Goal: Information Seeking & Learning: Learn about a topic

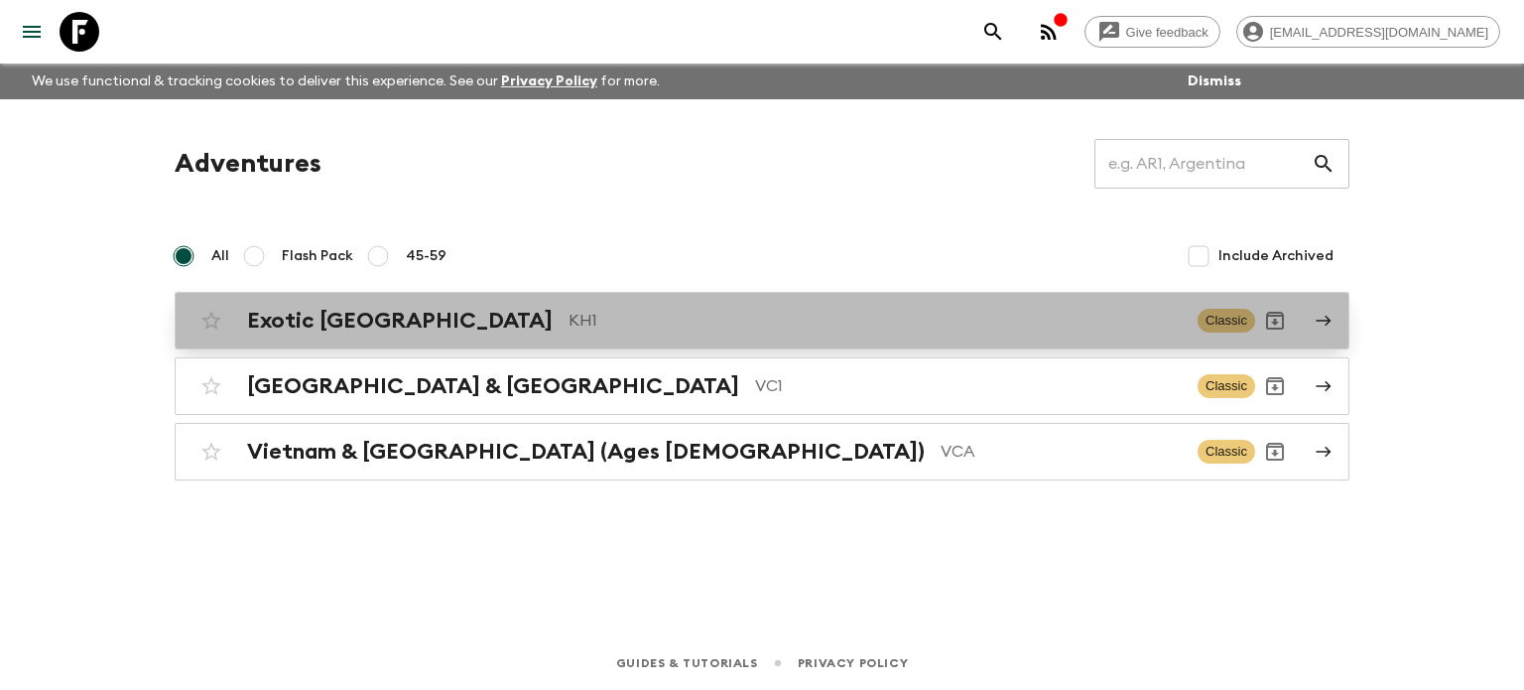
click at [569, 327] on p "KH1" at bounding box center [875, 321] width 613 height 24
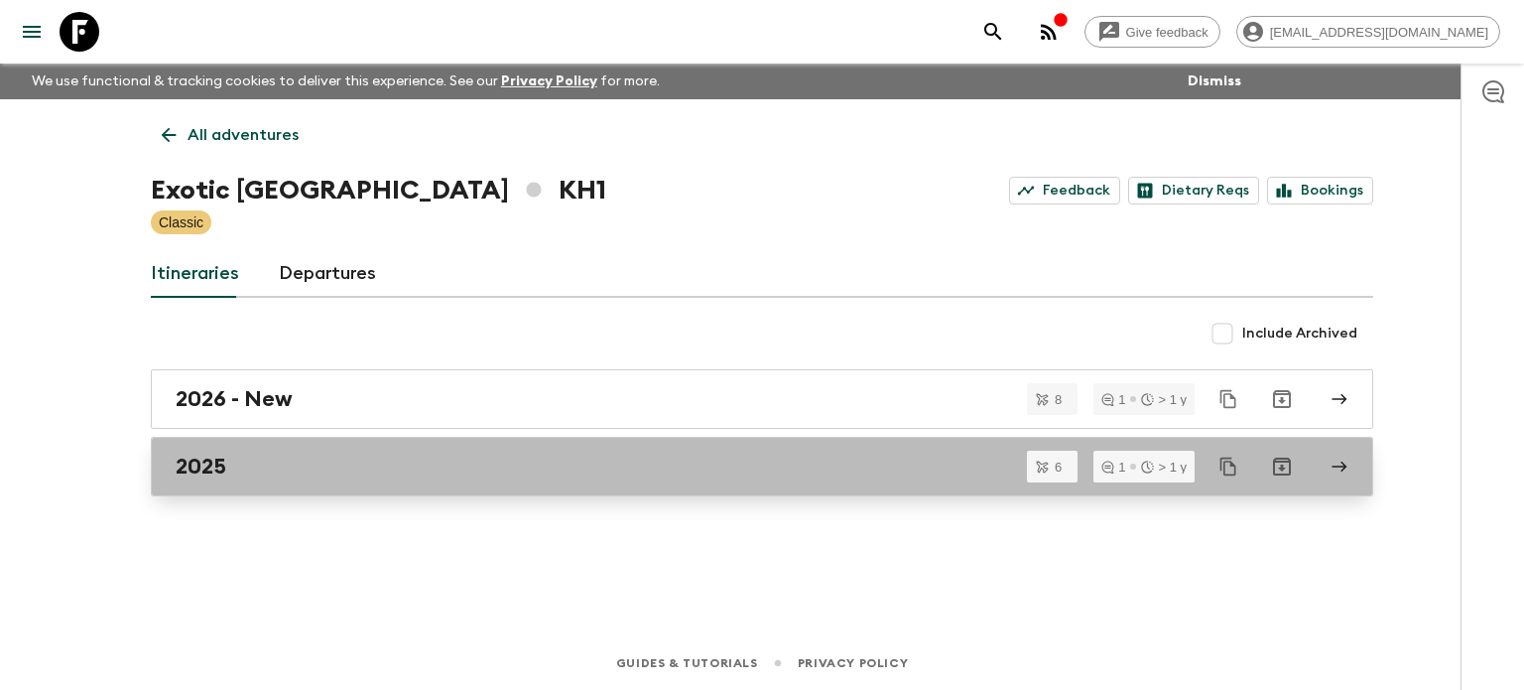
click at [364, 475] on div "2025" at bounding box center [743, 467] width 1135 height 26
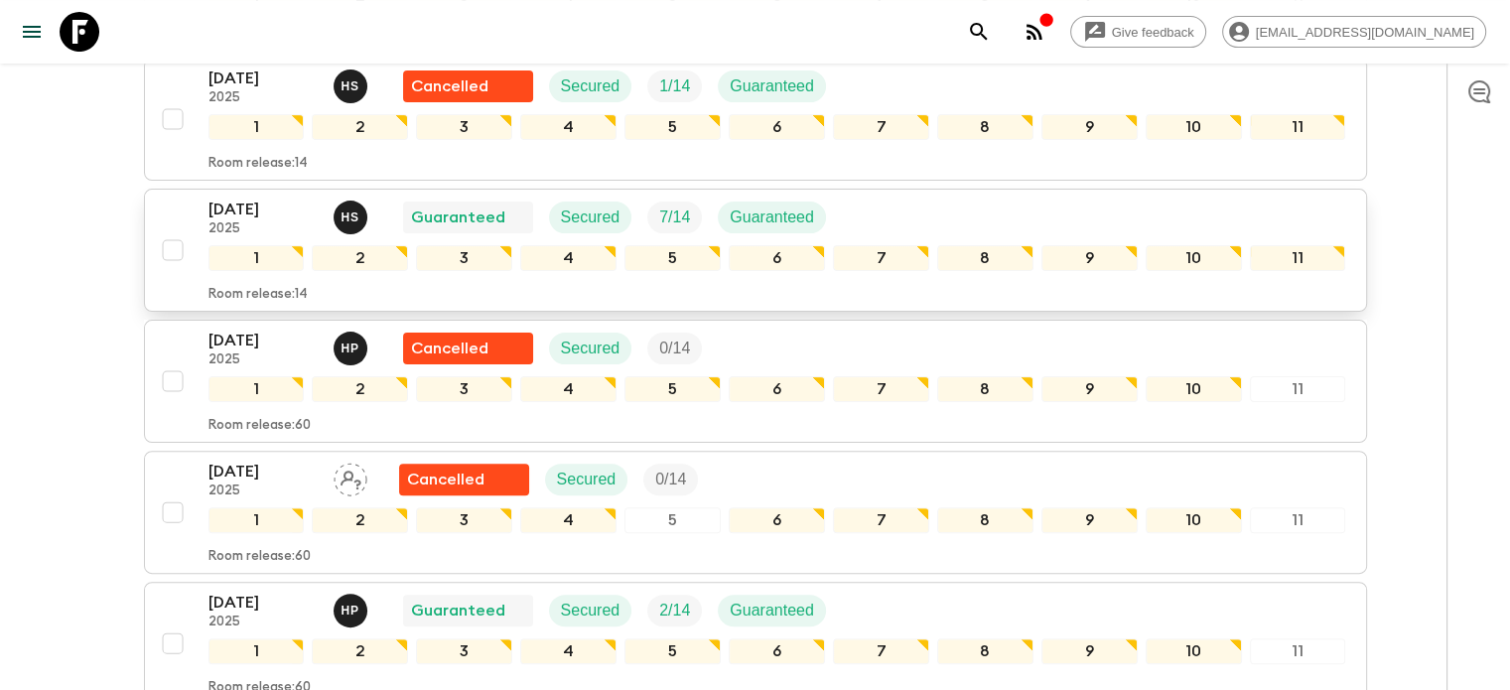
scroll to position [595, 0]
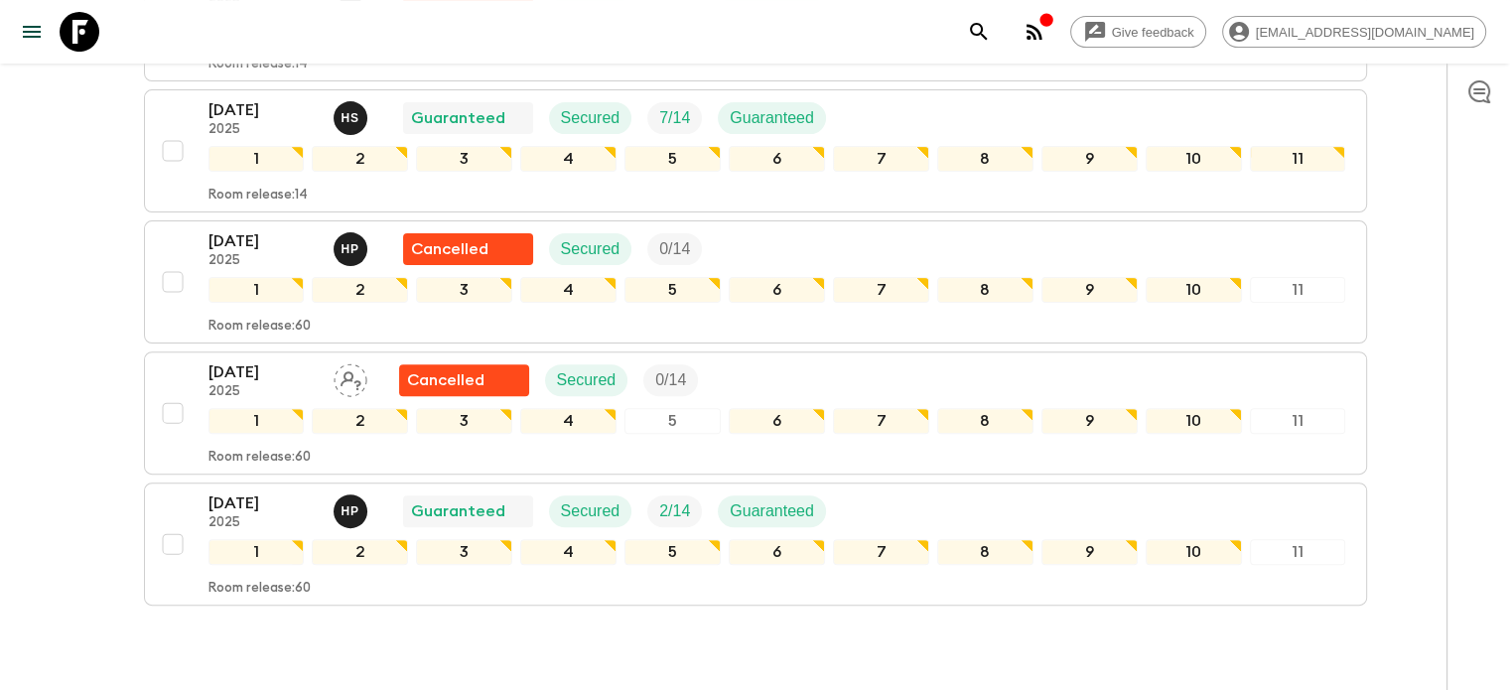
click at [1054, 45] on button "button" at bounding box center [1034, 32] width 40 height 40
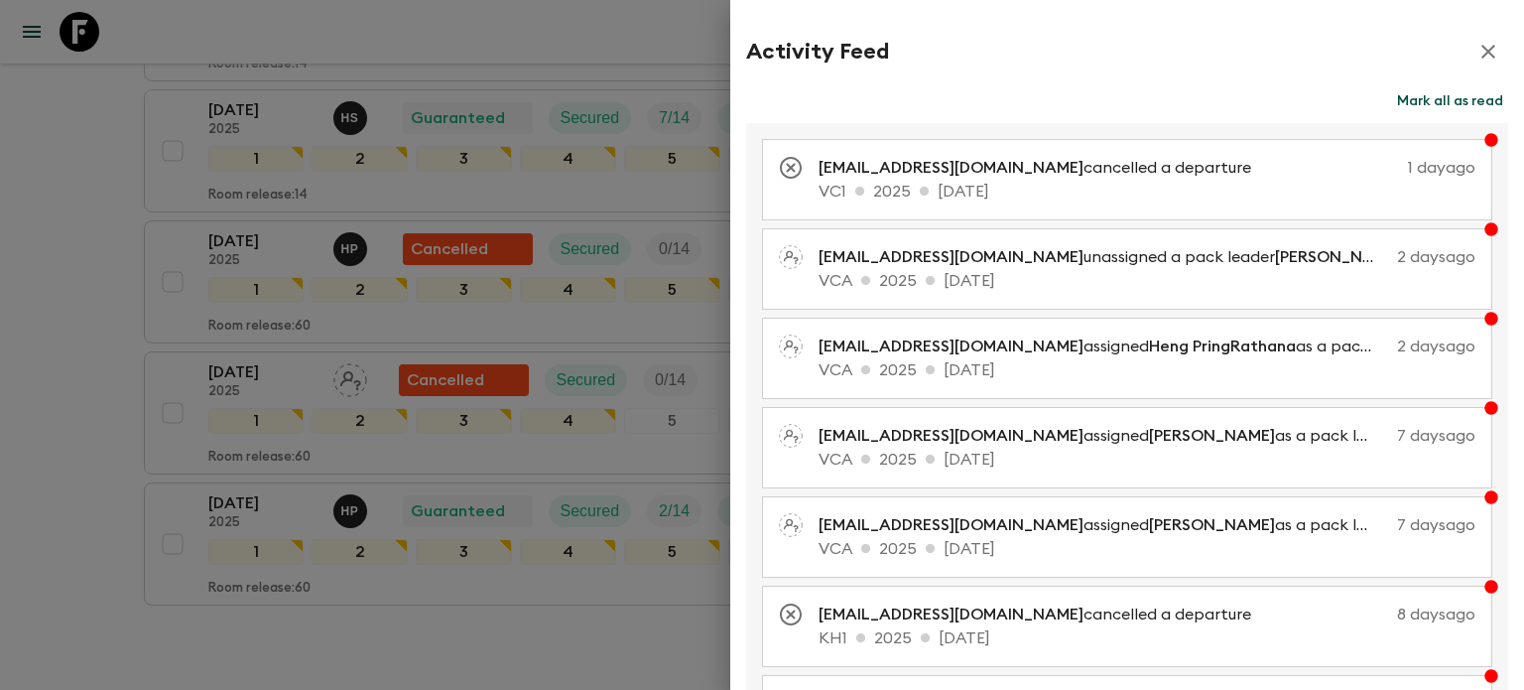
click at [1477, 59] on icon "button" at bounding box center [1489, 52] width 24 height 24
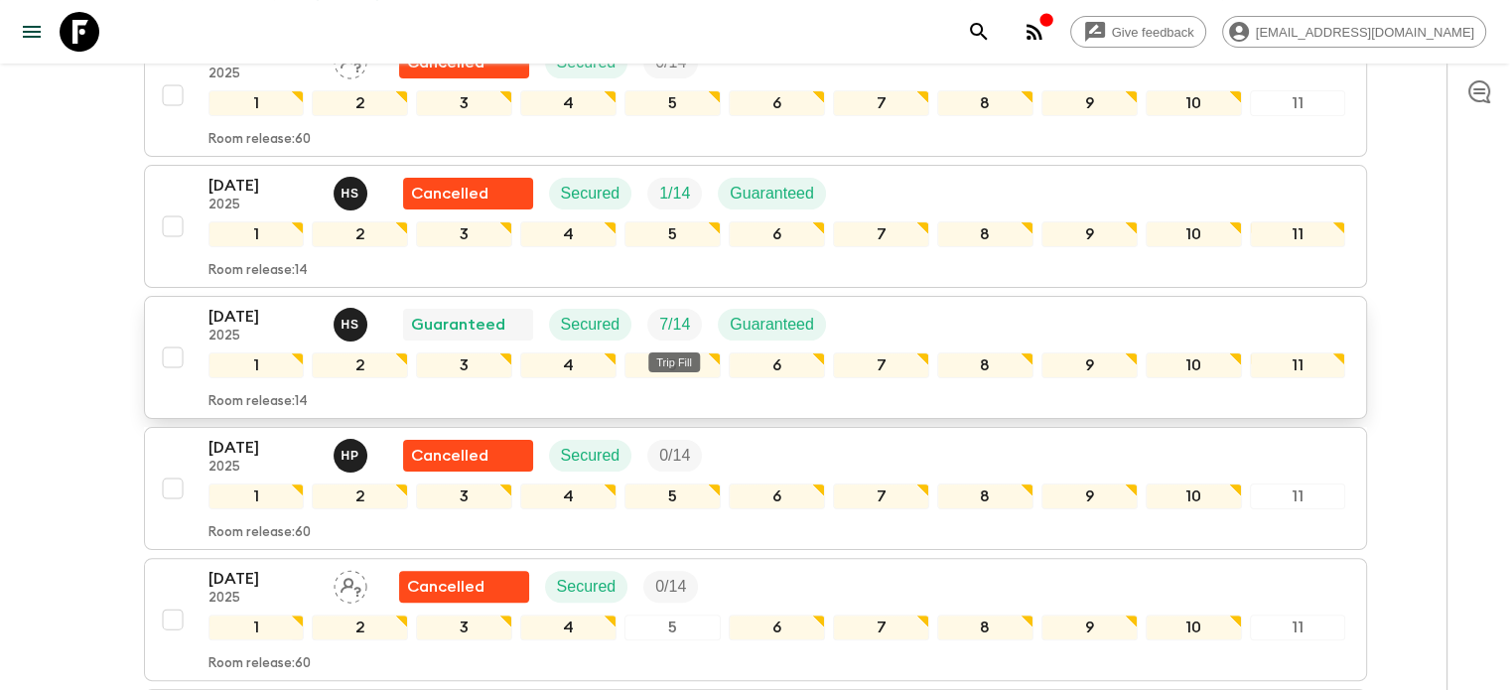
scroll to position [290, 0]
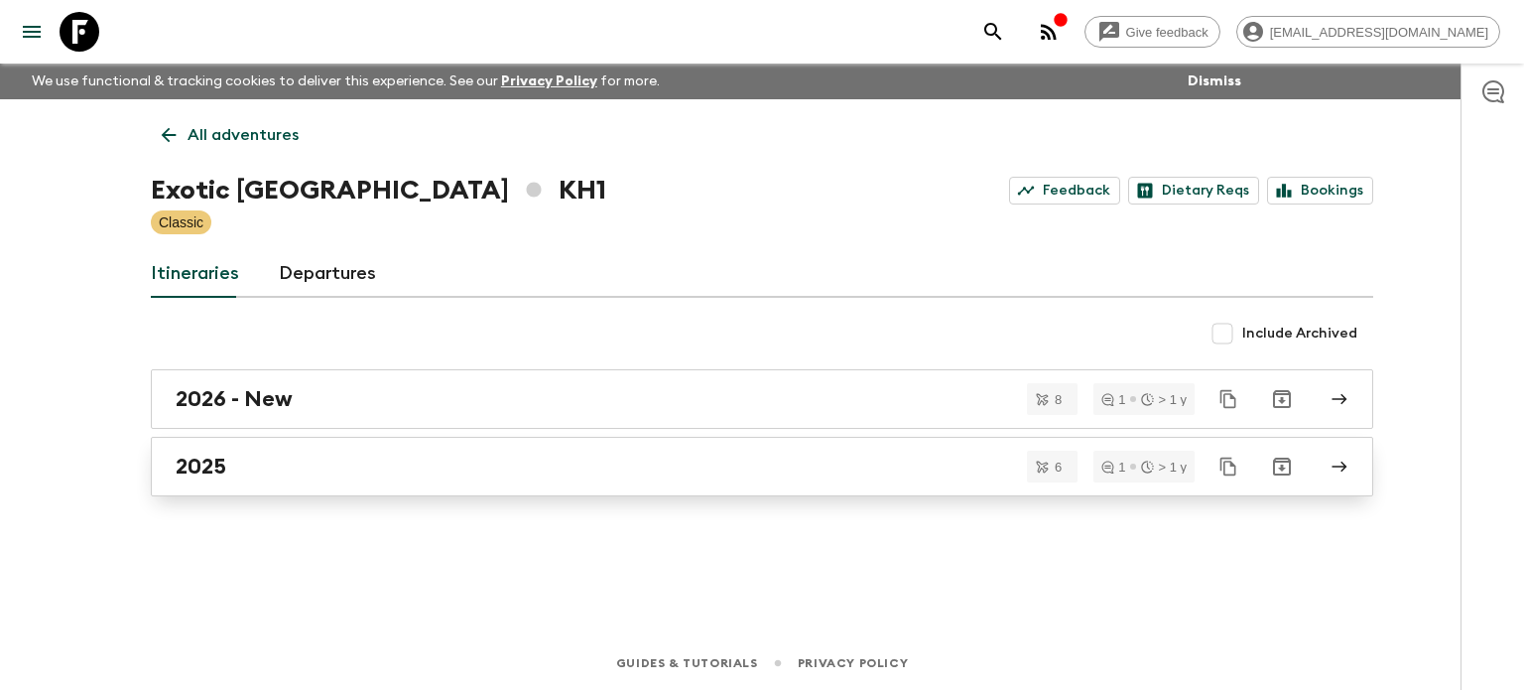
click at [251, 467] on div "2025" at bounding box center [743, 467] width 1135 height 26
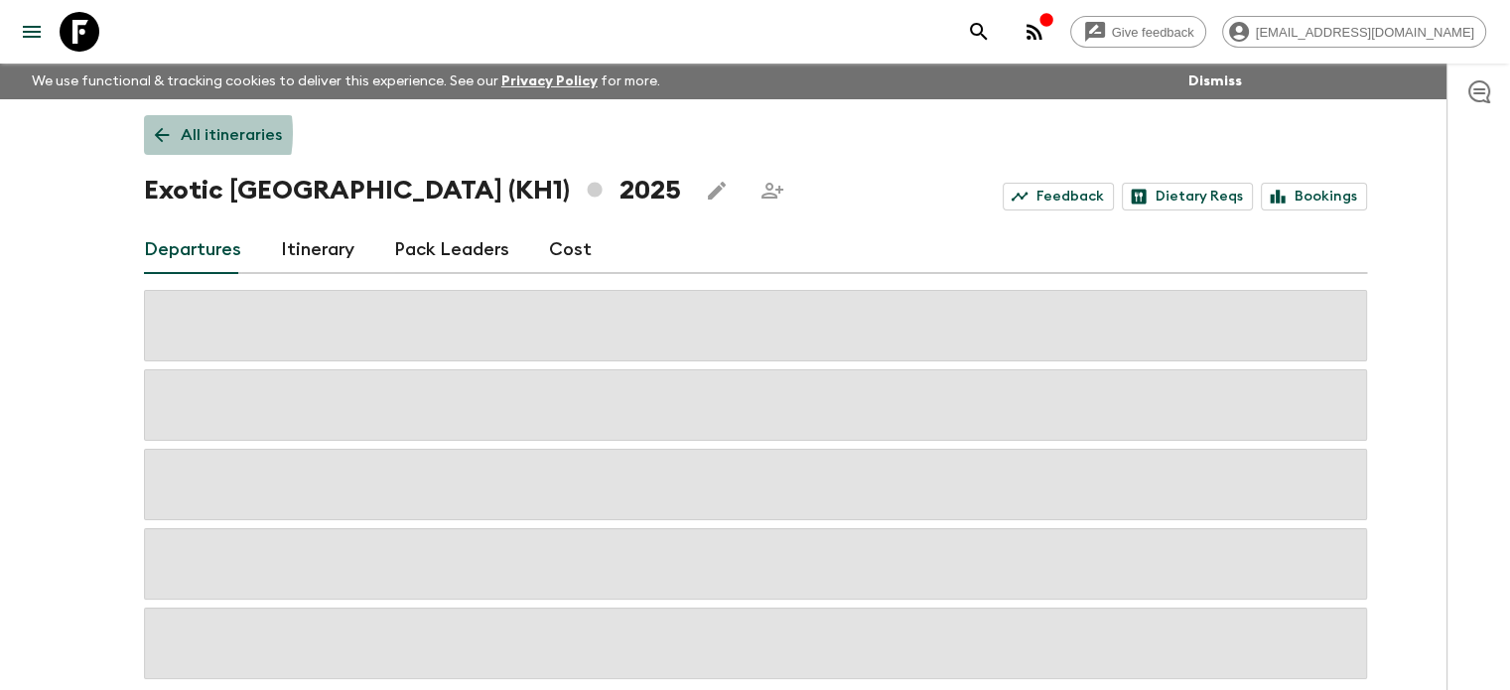
click at [152, 133] on icon at bounding box center [162, 135] width 22 height 22
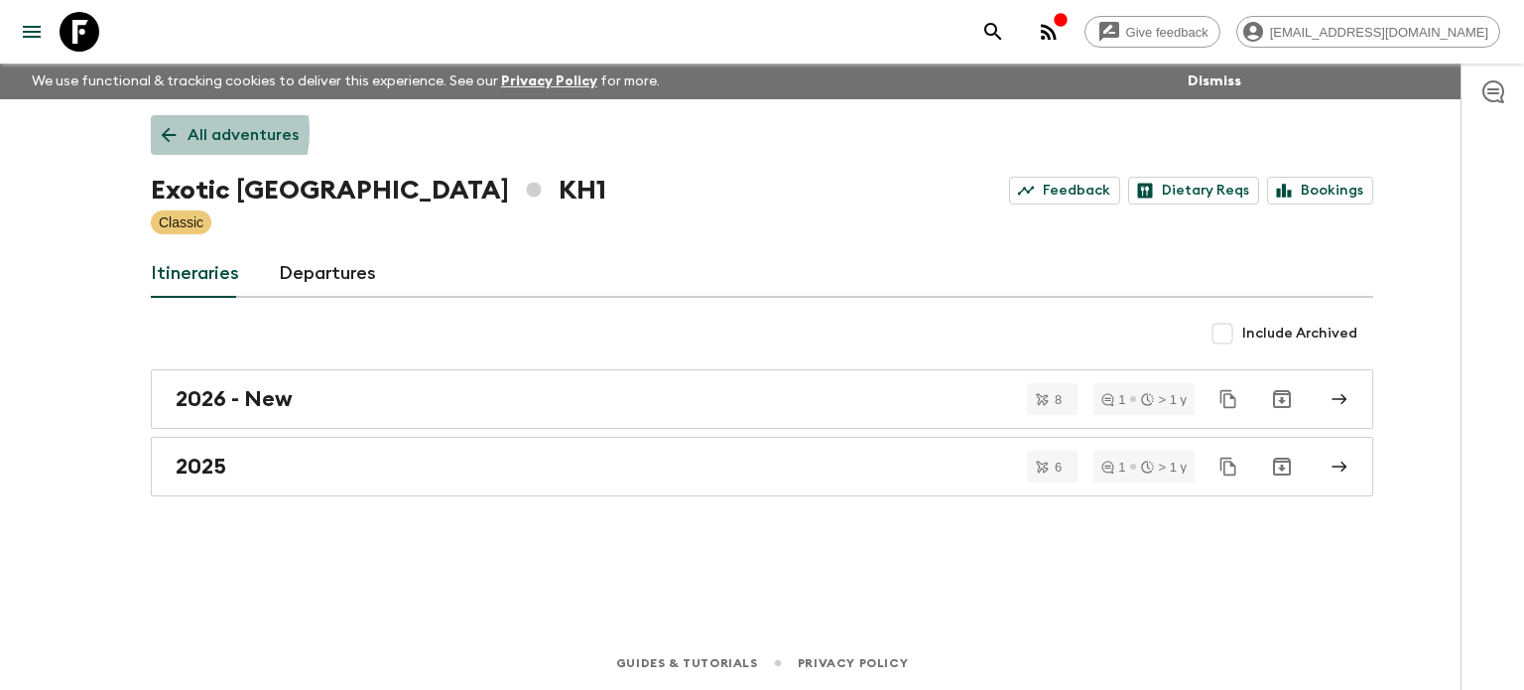
click at [171, 131] on icon at bounding box center [169, 135] width 22 height 22
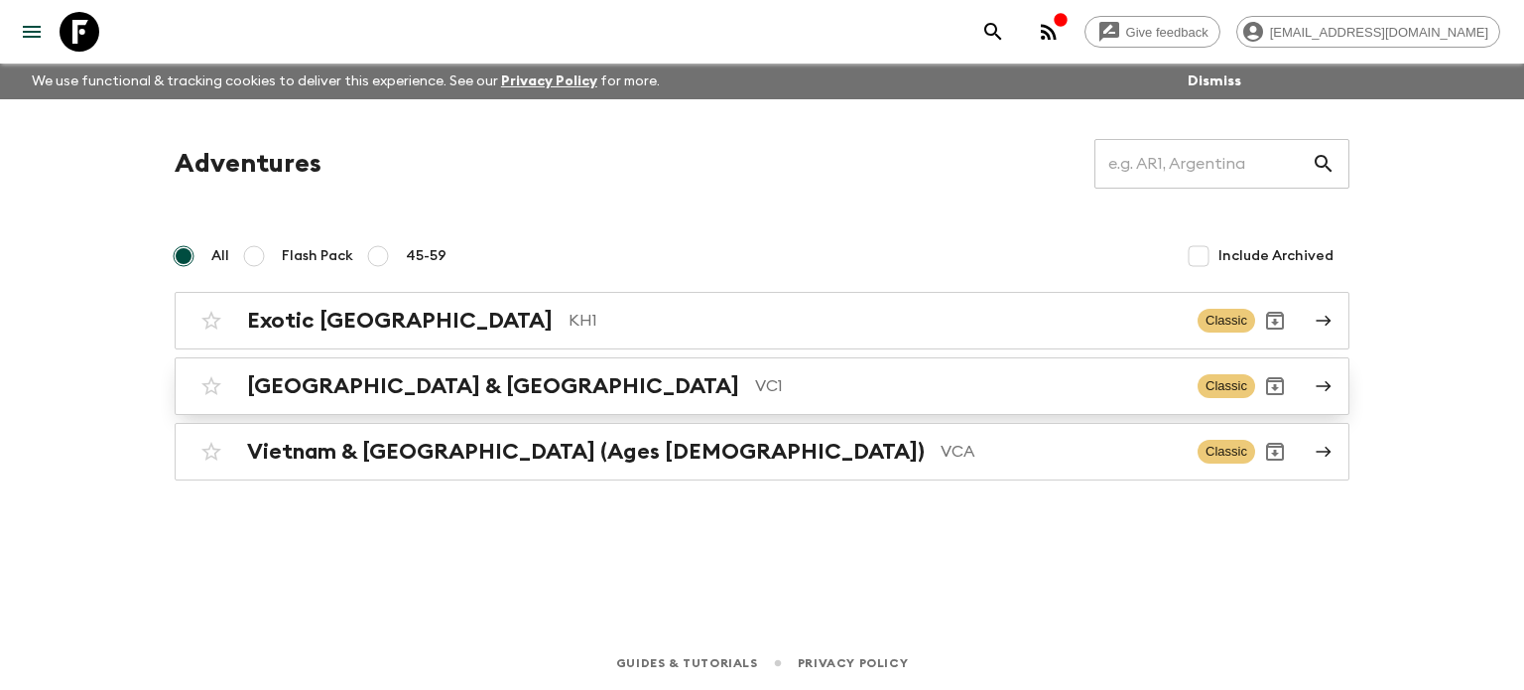
click at [381, 384] on h2 "[GEOGRAPHIC_DATA] & [GEOGRAPHIC_DATA]" at bounding box center [493, 386] width 492 height 26
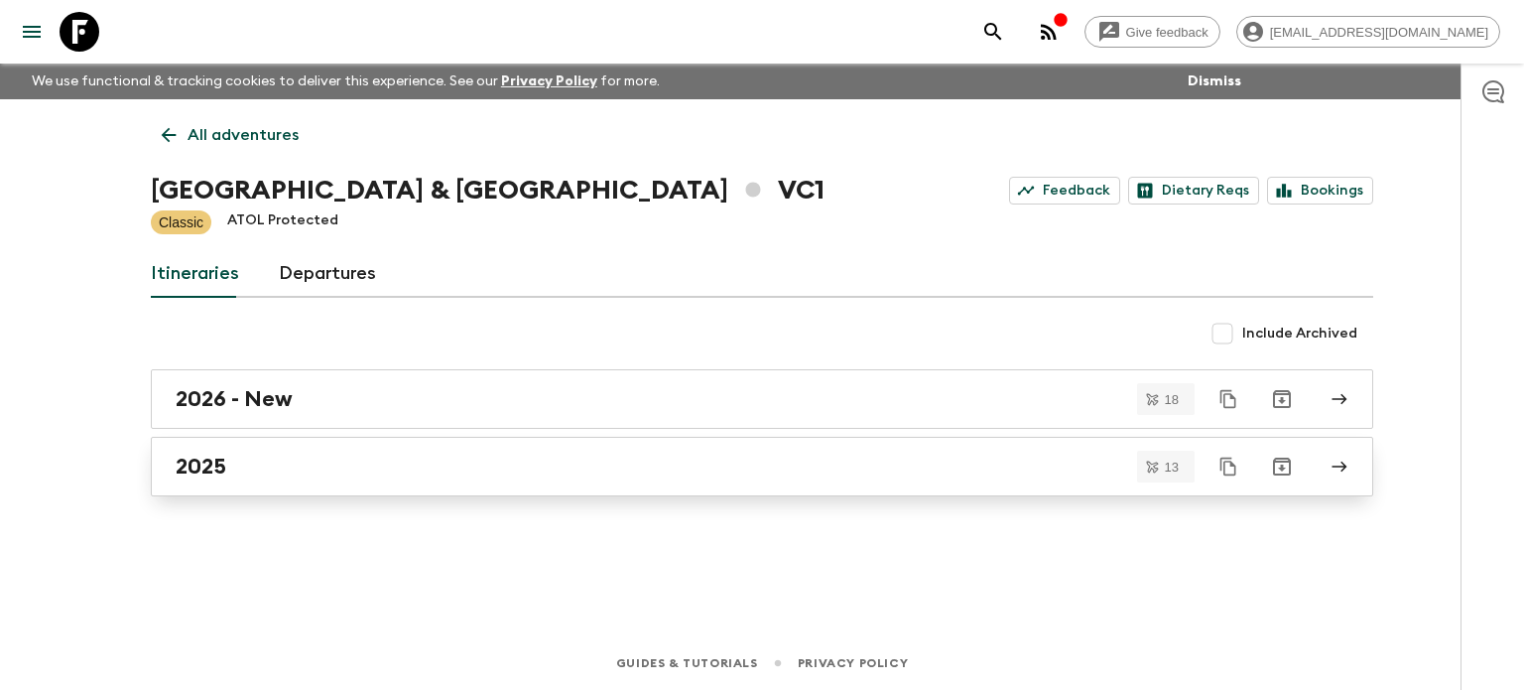
click at [230, 452] on link "2025" at bounding box center [762, 467] width 1223 height 60
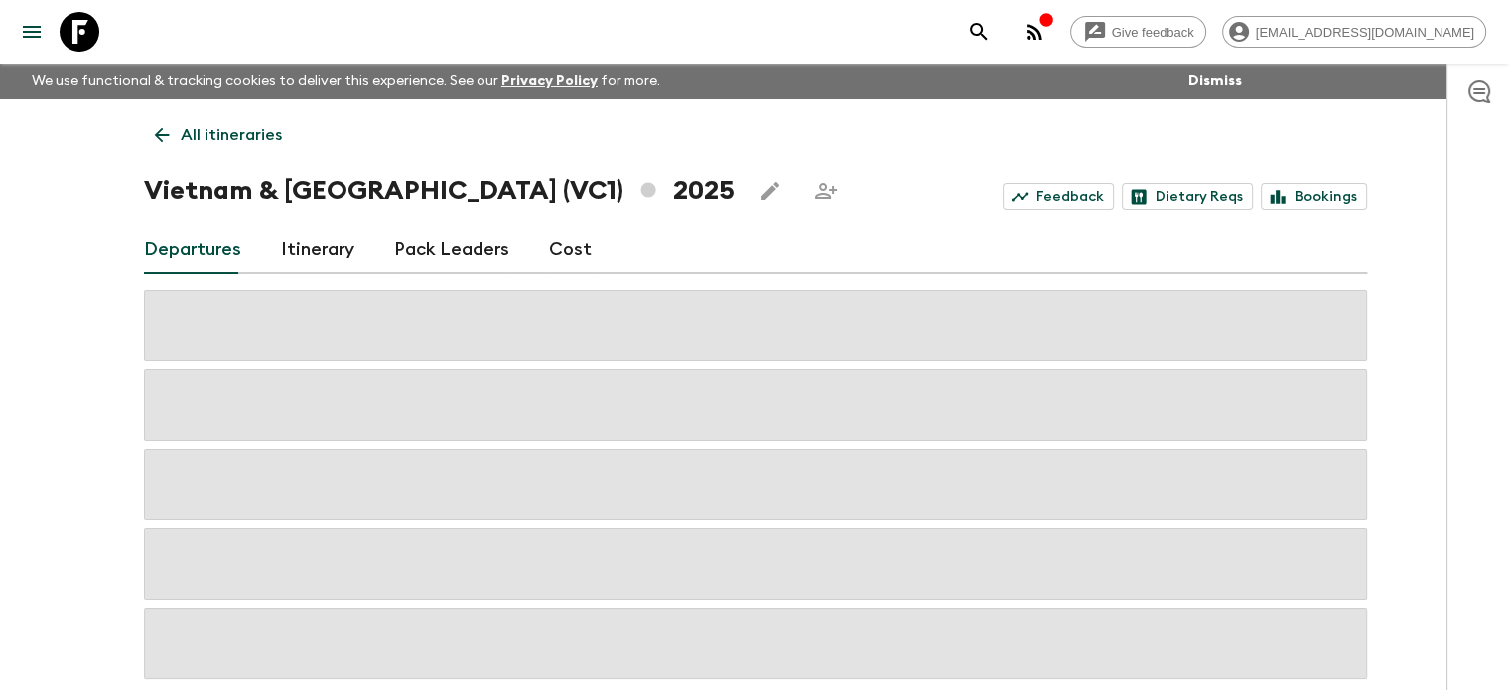
click at [1054, 27] on icon "button" at bounding box center [1046, 20] width 16 height 16
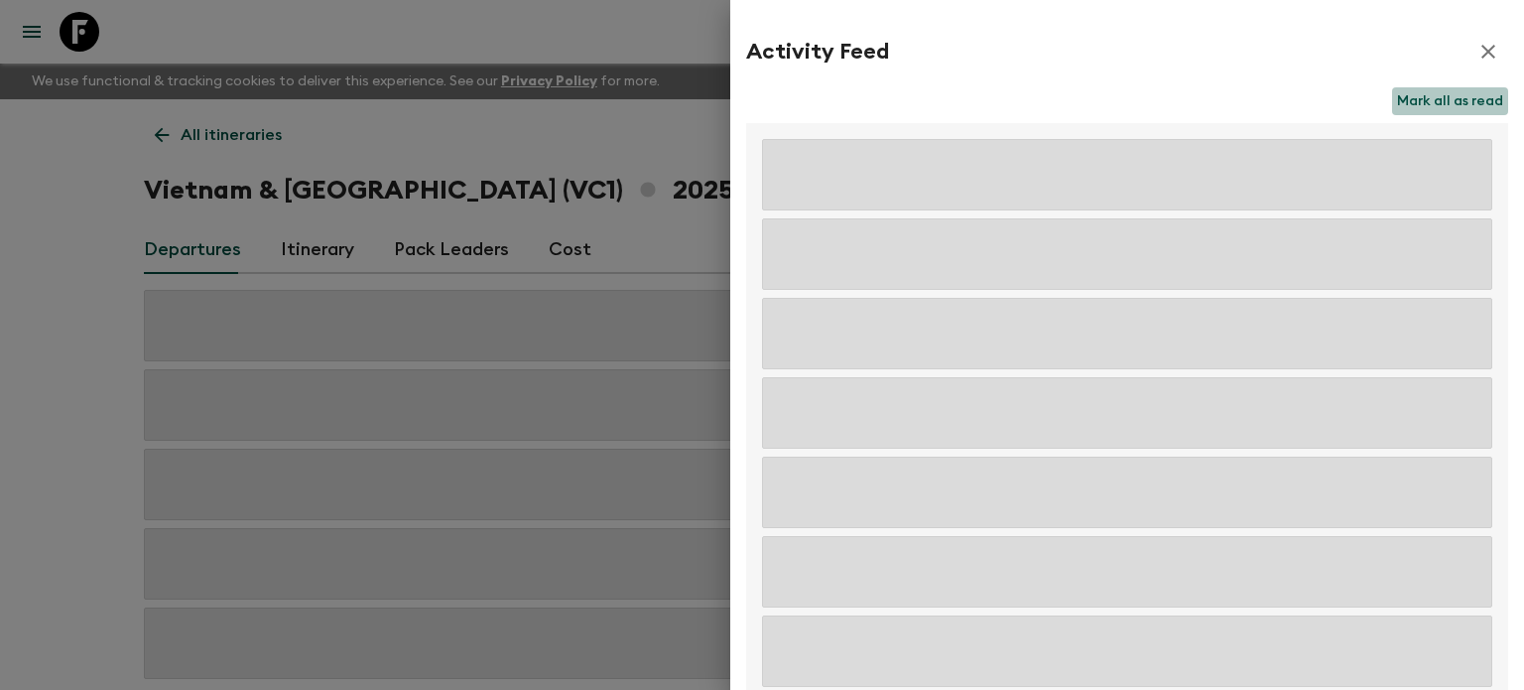
click at [1441, 101] on button "Mark all as read" at bounding box center [1450, 101] width 116 height 28
click at [1480, 53] on icon "button" at bounding box center [1489, 52] width 24 height 24
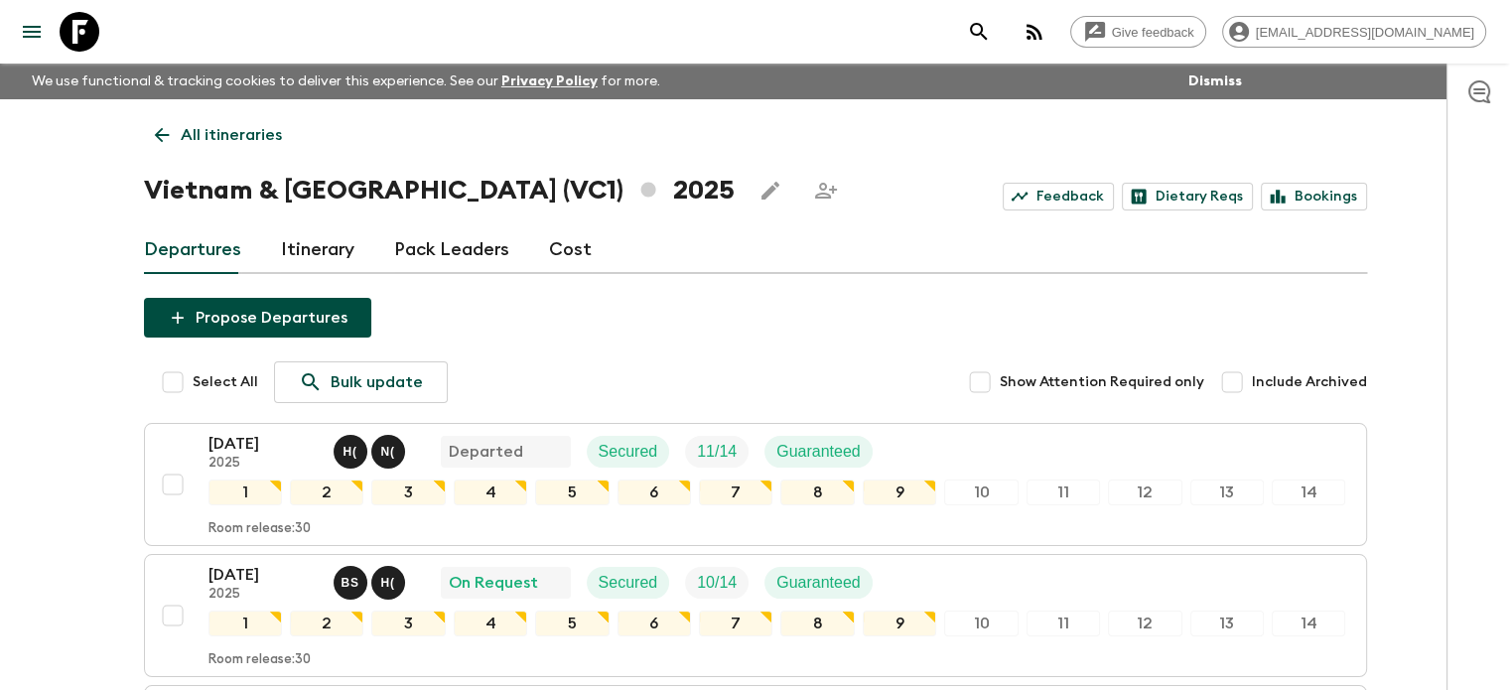
click at [151, 150] on link "All itineraries" at bounding box center [218, 135] width 149 height 40
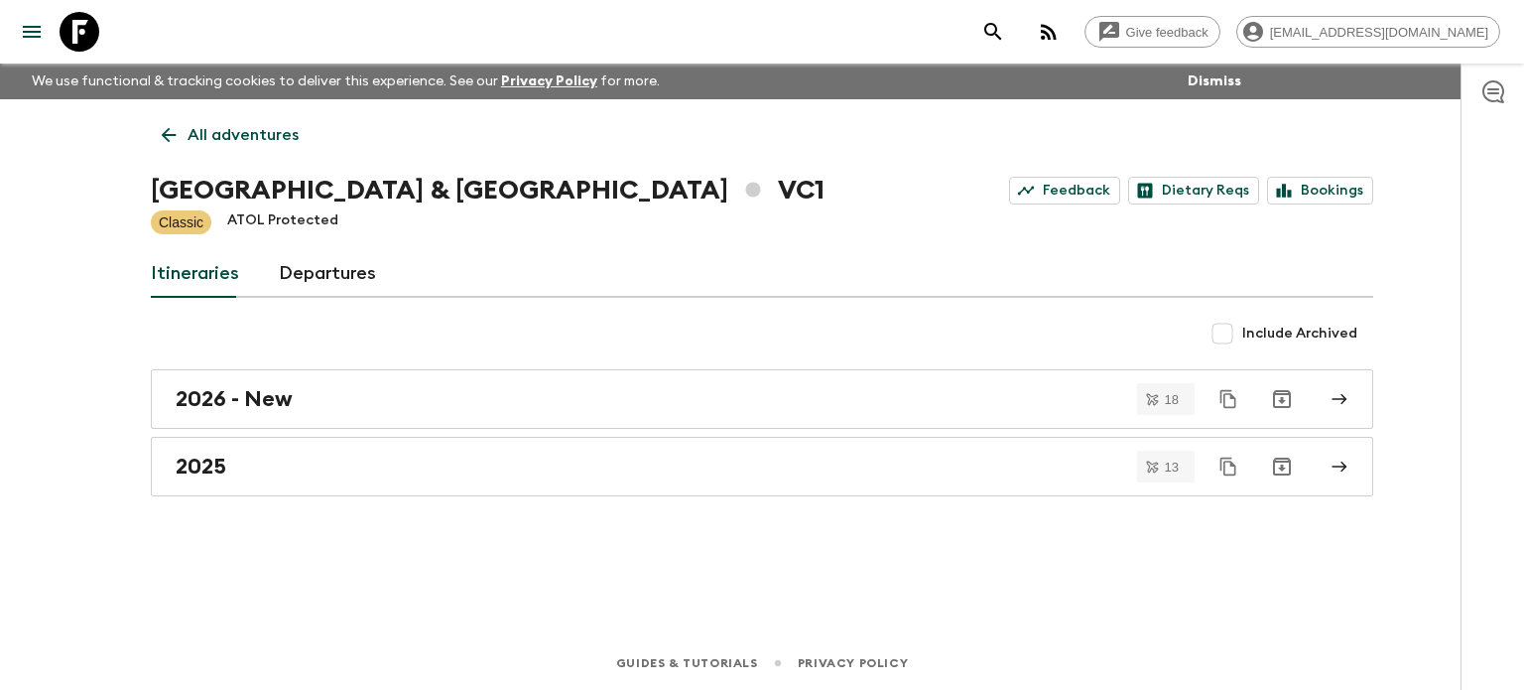
click at [165, 125] on icon at bounding box center [169, 135] width 22 height 22
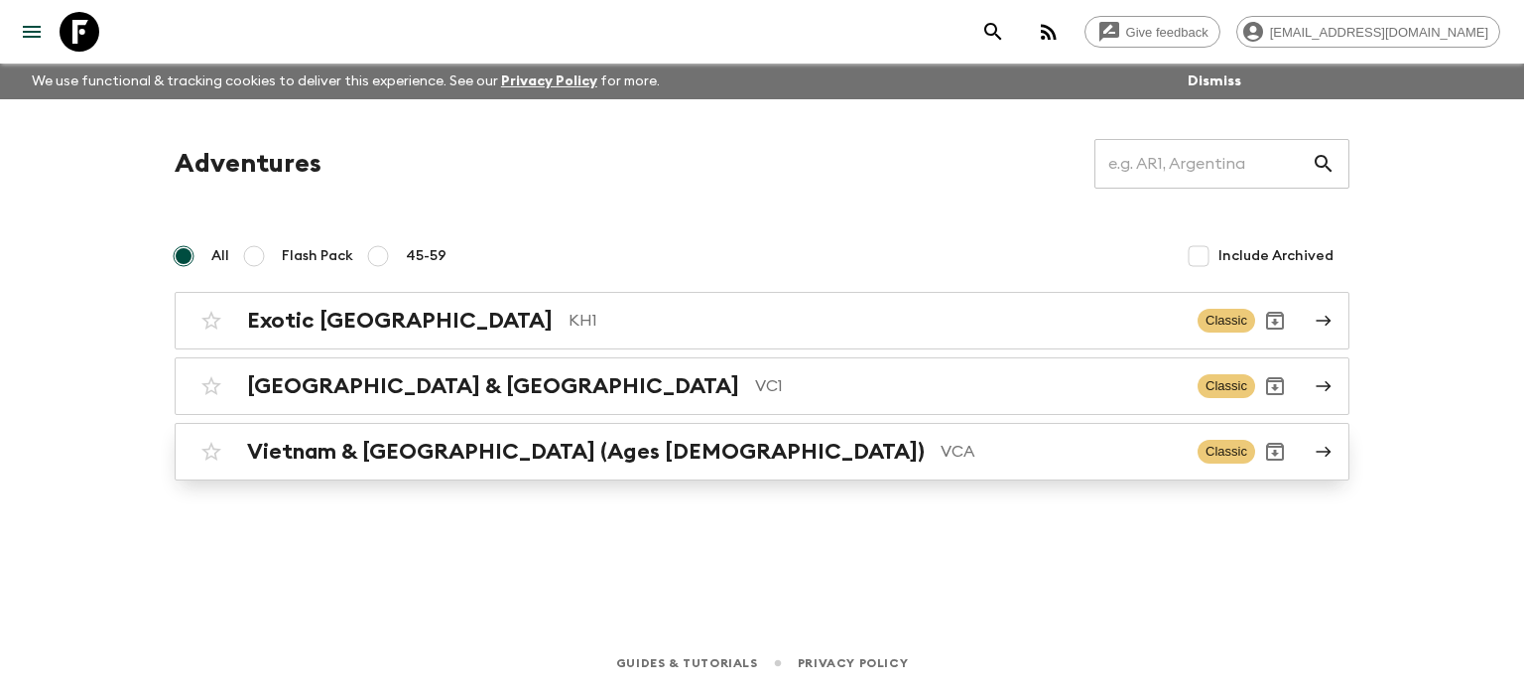
click at [425, 460] on h2 "Vietnam & [GEOGRAPHIC_DATA] (Ages [DEMOGRAPHIC_DATA])" at bounding box center [586, 452] width 678 height 26
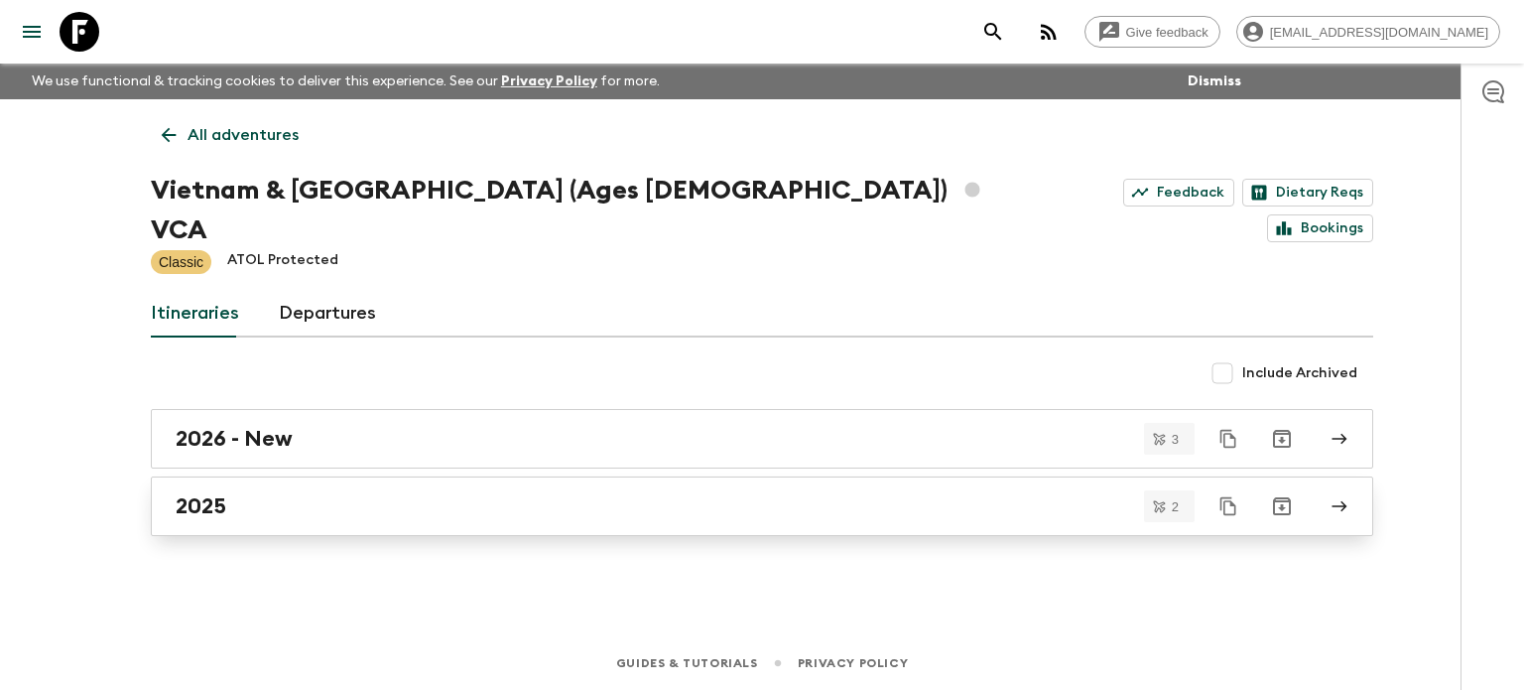
click at [370, 493] on div "2025" at bounding box center [743, 506] width 1135 height 26
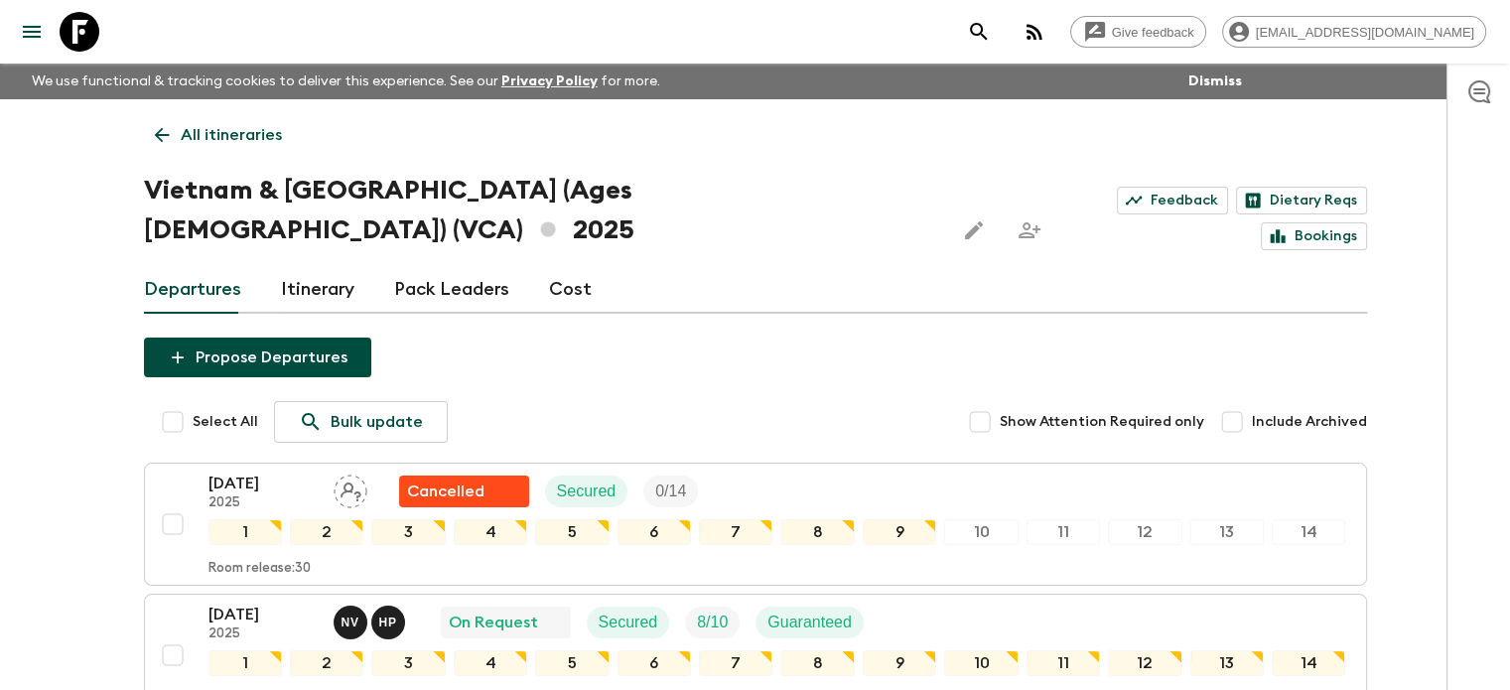
click at [124, 137] on div "All itineraries [GEOGRAPHIC_DATA] & [GEOGRAPHIC_DATA] (Ages [DEMOGRAPHIC_DATA])…" at bounding box center [755, 443] width 1270 height 689
click at [145, 137] on link "All itineraries" at bounding box center [218, 135] width 149 height 40
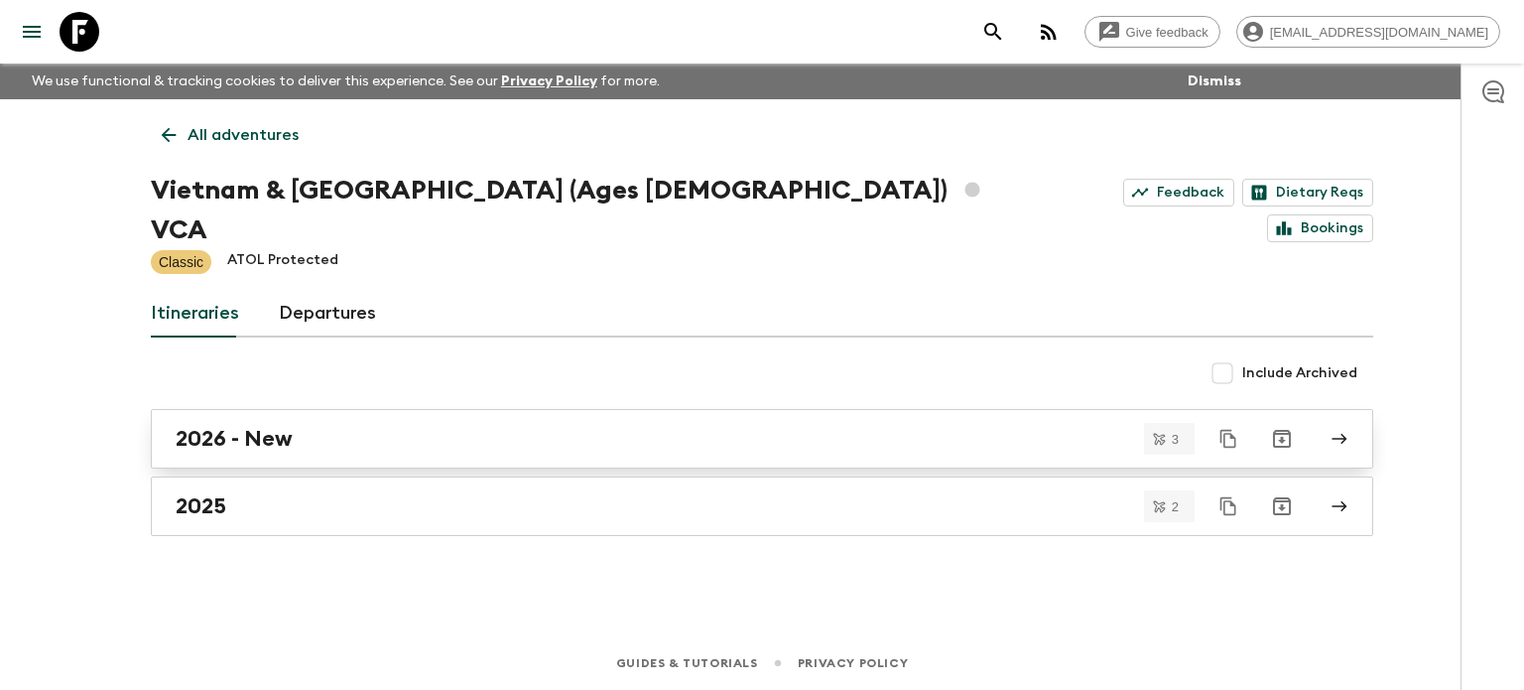
click at [253, 426] on h2 "2026 - New" at bounding box center [234, 439] width 117 height 26
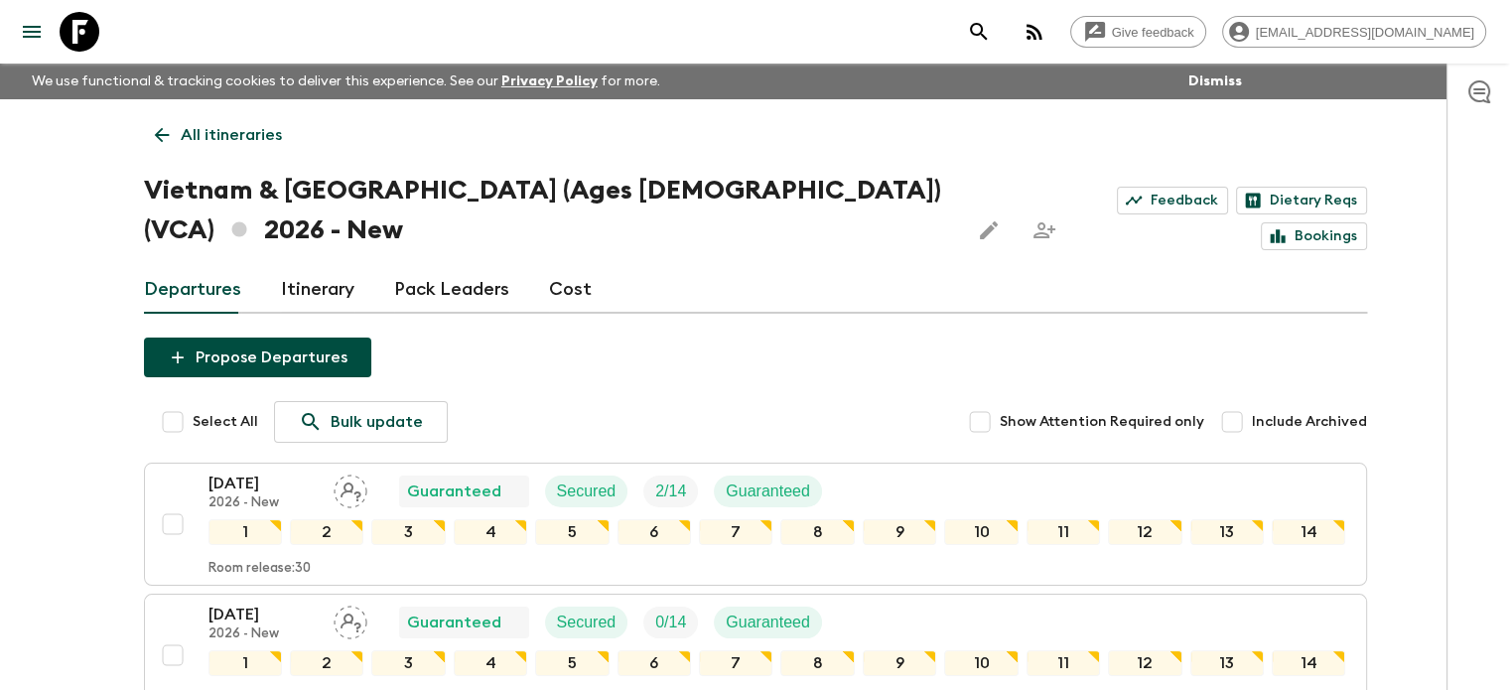
click at [154, 130] on icon at bounding box center [162, 135] width 22 height 22
